Goal: Use online tool/utility: Utilize a website feature to perform a specific function

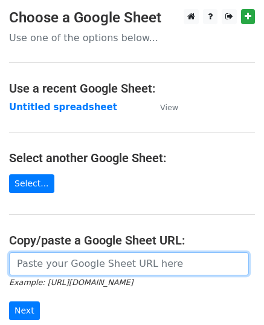
click at [70, 263] on input "url" at bounding box center [129, 263] width 240 height 23
paste input "[URL][DOMAIN_NAME]"
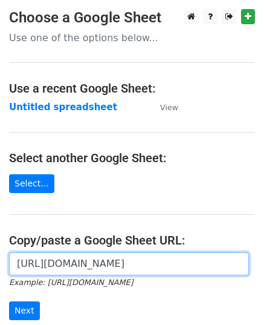
scroll to position [0, 266]
type input "[URL][DOMAIN_NAME]"
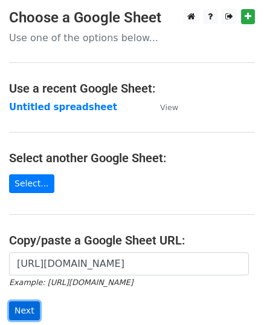
click at [31, 310] on input "Next" at bounding box center [24, 310] width 31 height 19
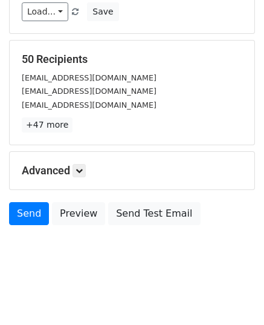
scroll to position [191, 0]
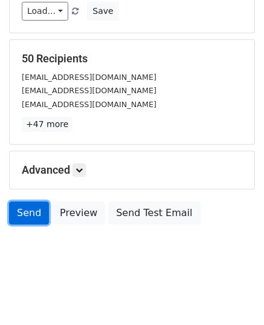
click at [11, 214] on link "Send" at bounding box center [29, 212] width 40 height 23
